Goal: Register for event/course

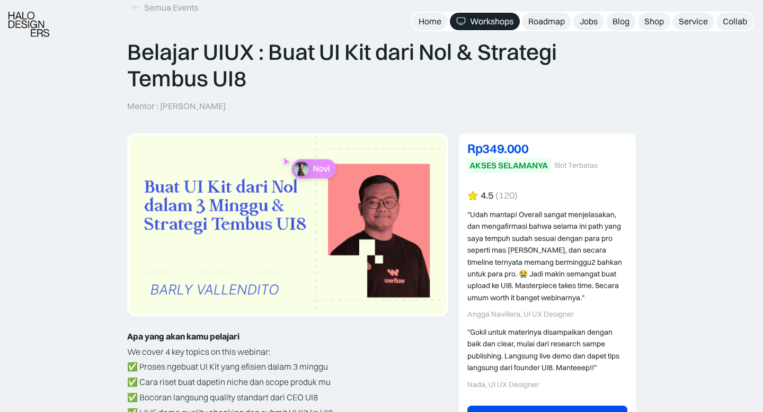
scroll to position [68, 0]
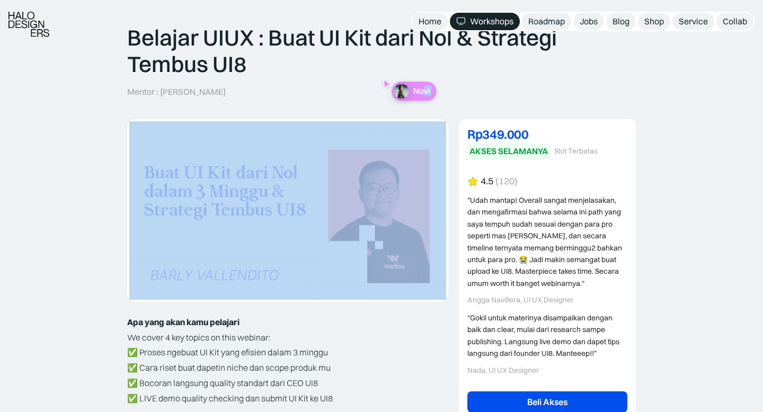
drag, startPoint x: 442, startPoint y: 106, endPoint x: 287, endPoint y: 266, distance: 223.2
click at [331, 246] on img at bounding box center [287, 210] width 317 height 178
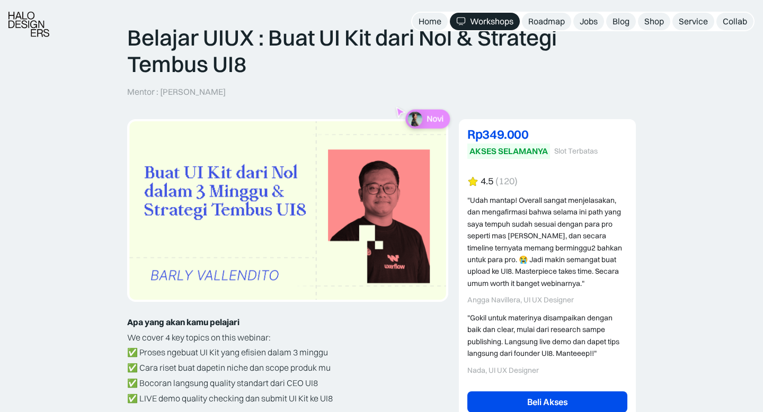
click at [431, 114] on p "Novi" at bounding box center [434, 119] width 17 height 10
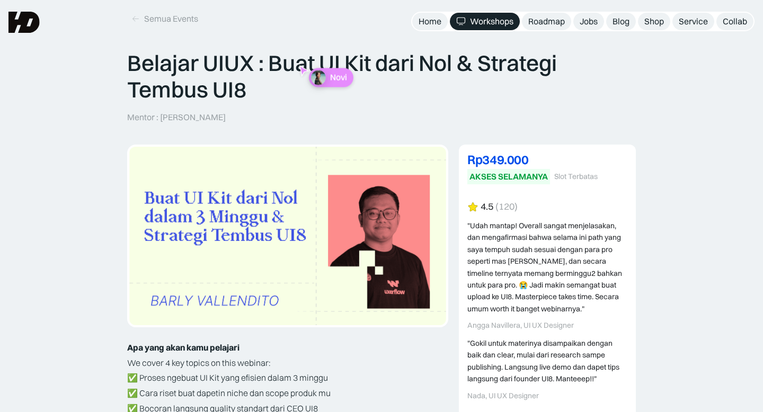
scroll to position [0, 0]
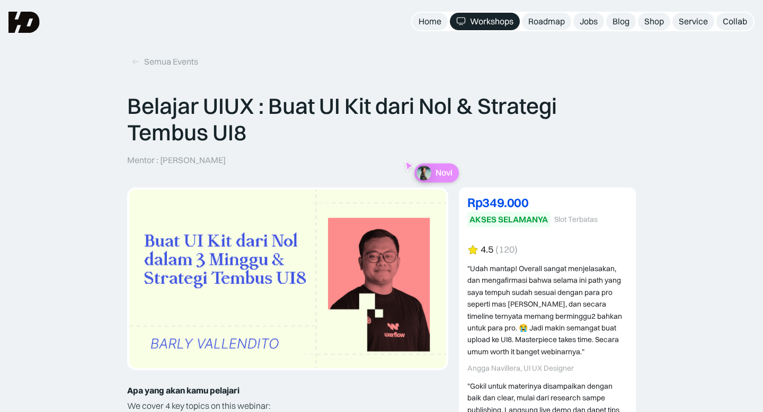
drag, startPoint x: 162, startPoint y: 162, endPoint x: 220, endPoint y: 162, distance: 58.8
click at [220, 162] on div "Belajar UIUX : Buat UI Kit dari Nol & Strategi Tembus UI8 Mentor : [PERSON_NAME]" at bounding box center [381, 129] width 508 height 73
copy p "Barly Vallendito"
click at [208, 153] on div "Belajar UIUX : Buat UI Kit dari Nol & Strategi Tembus UI8 Mentor : [PERSON_NAME]" at bounding box center [381, 129] width 508 height 73
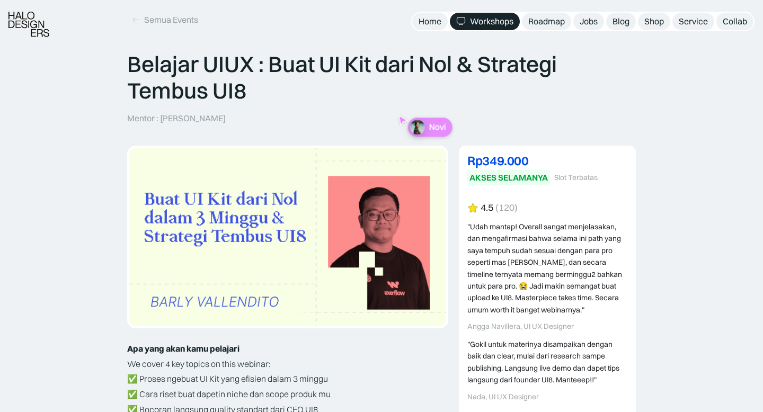
scroll to position [42, 0]
click at [162, 117] on p "Mentor : [PERSON_NAME]" at bounding box center [176, 117] width 99 height 11
drag, startPoint x: 159, startPoint y: 118, endPoint x: 252, endPoint y: 119, distance: 92.7
click at [252, 119] on div "Belajar UIUX : Buat UI Kit dari Nol & Strategi Tembus UI8 Mentor : [PERSON_NAME]" at bounding box center [381, 86] width 508 height 73
click at [162, 118] on p "Mentor : [PERSON_NAME]" at bounding box center [176, 117] width 99 height 11
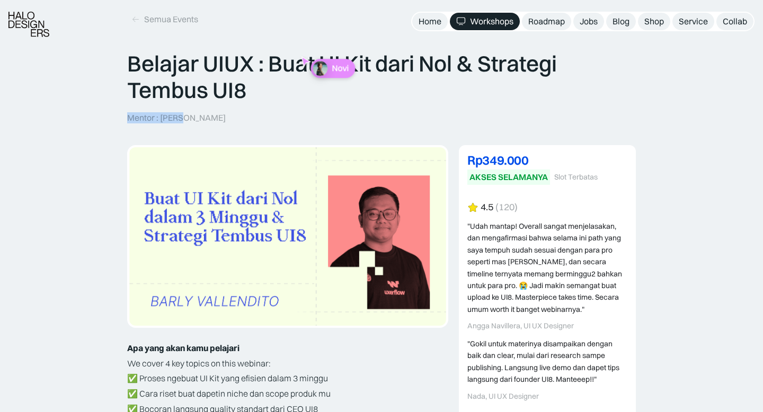
drag, startPoint x: 162, startPoint y: 118, endPoint x: 260, endPoint y: 118, distance: 98.5
click at [260, 118] on div "Belajar UIUX : Buat UI Kit dari Nol & Strategi Tembus UI8 Mentor : [PERSON_NAME]" at bounding box center [381, 86] width 508 height 73
click at [219, 119] on div "Belajar UIUX : Buat UI Kit dari Nol & Strategi Tembus UI8 Mentor : [PERSON_NAME]" at bounding box center [381, 86] width 508 height 73
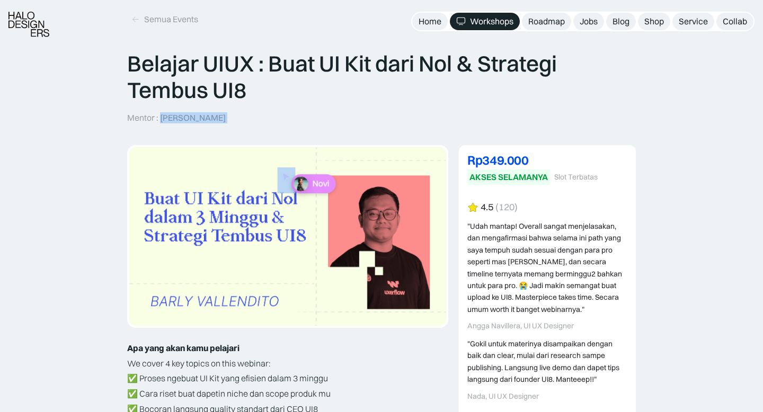
drag, startPoint x: 219, startPoint y: 119, endPoint x: 164, endPoint y: 119, distance: 55.1
click at [164, 119] on div "Belajar UIUX : Buat UI Kit dari Nol & Strategi Tembus UI8 Mentor : [PERSON_NAME]" at bounding box center [381, 86] width 508 height 73
copy p "Barly Vallendito"
